Goal: Navigation & Orientation: Understand site structure

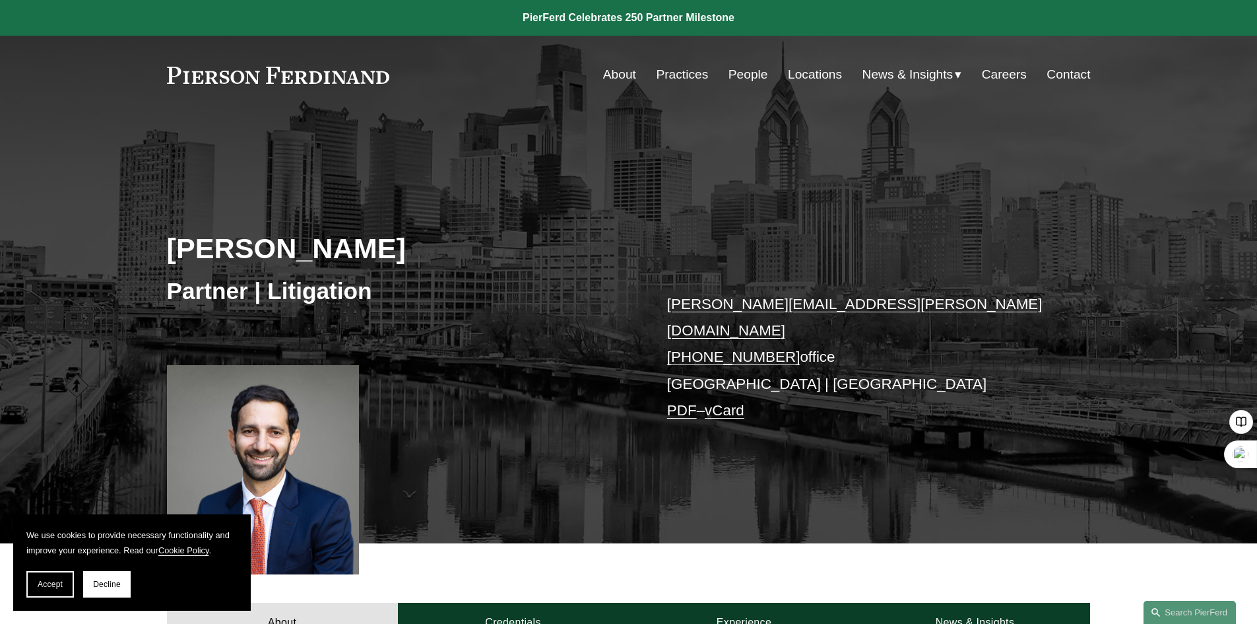
click at [736, 69] on link "People" at bounding box center [749, 74] width 40 height 25
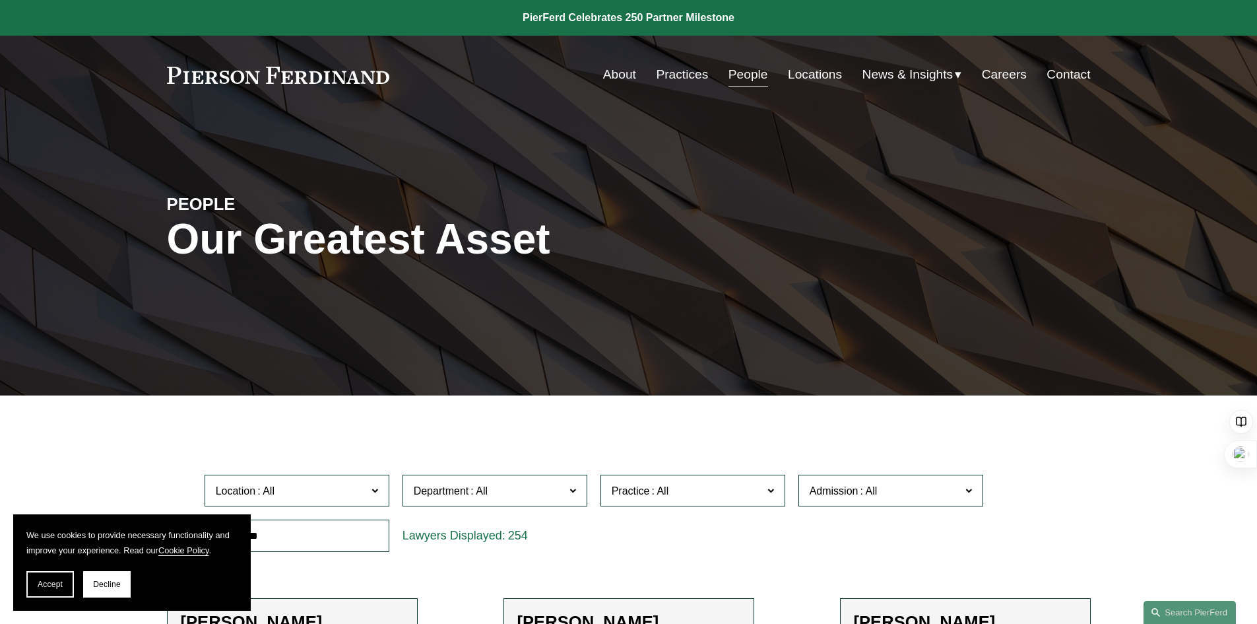
click at [625, 73] on link "About" at bounding box center [619, 74] width 33 height 25
